Goal: Information Seeking & Learning: Find specific fact

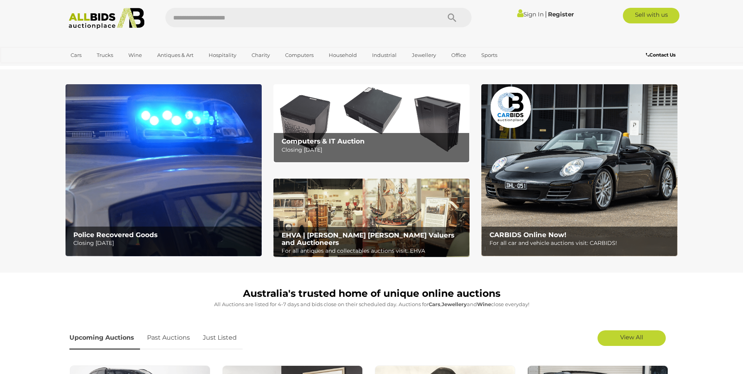
click at [272, 13] on input "text" at bounding box center [299, 18] width 268 height 20
type input "*****"
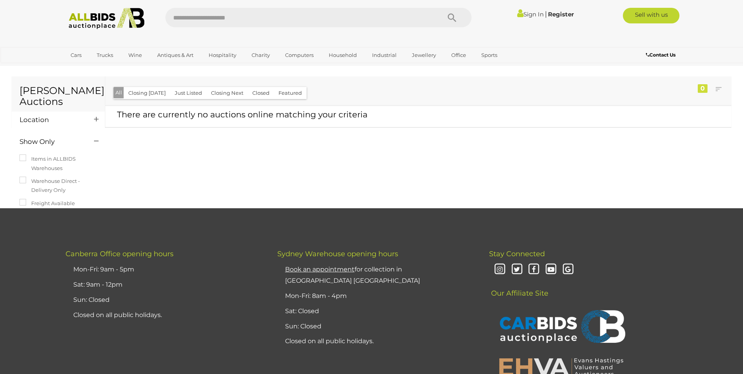
click at [242, 18] on input "text" at bounding box center [299, 18] width 268 height 20
type input "*****"
